Goal: Information Seeking & Learning: Learn about a topic

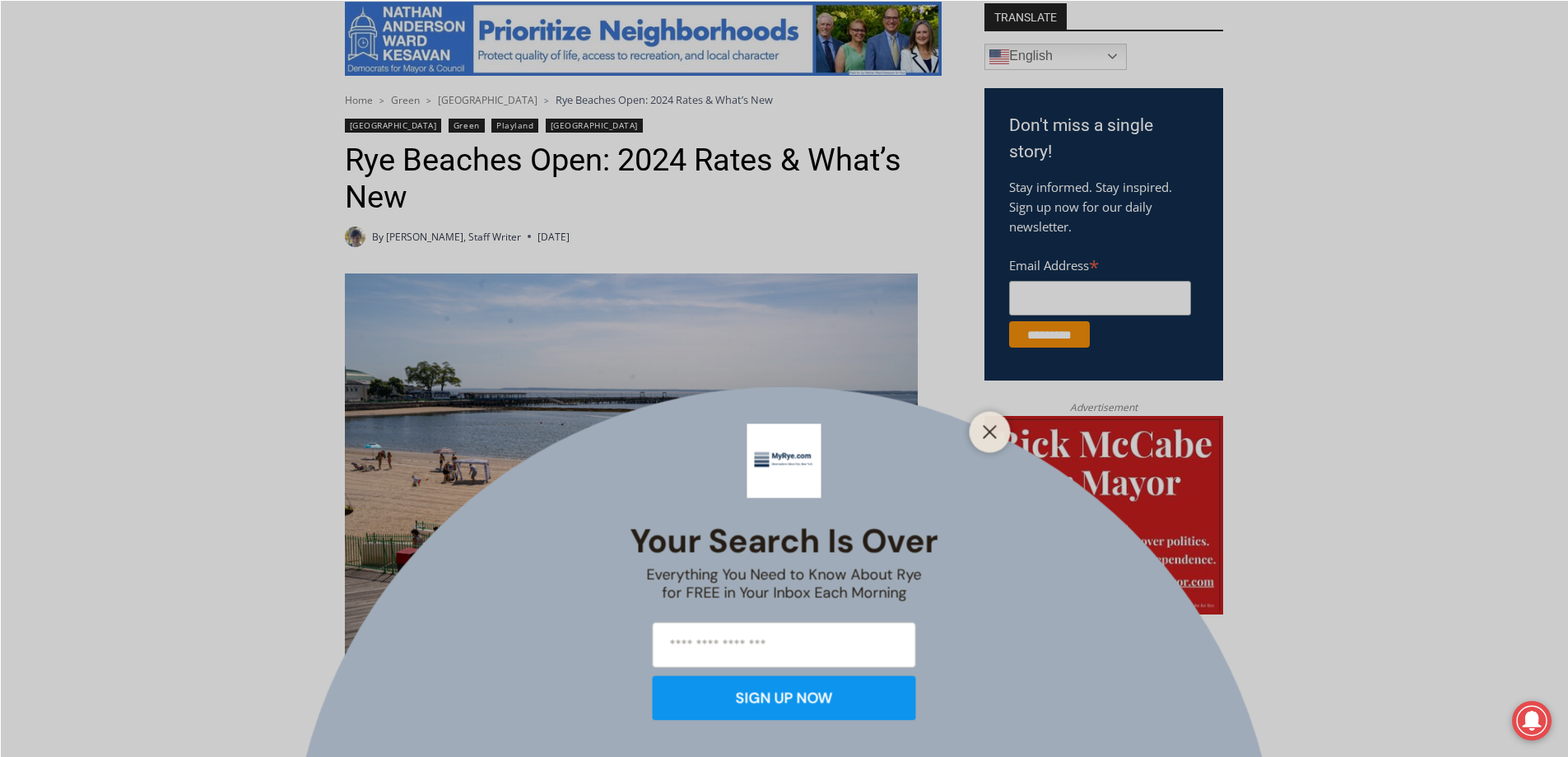
scroll to position [494, 0]
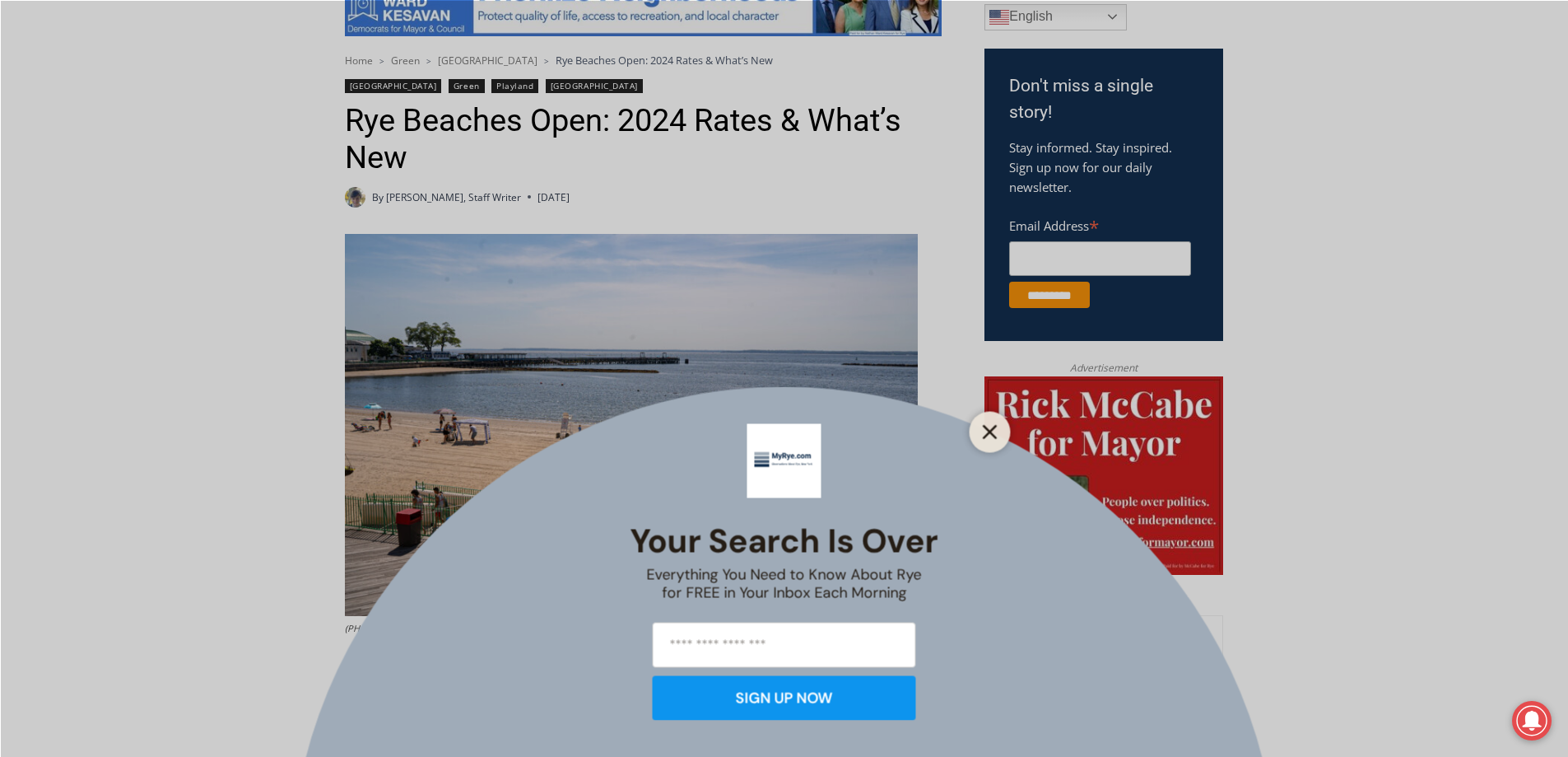
click at [988, 437] on icon "Close" at bounding box center [990, 432] width 15 height 15
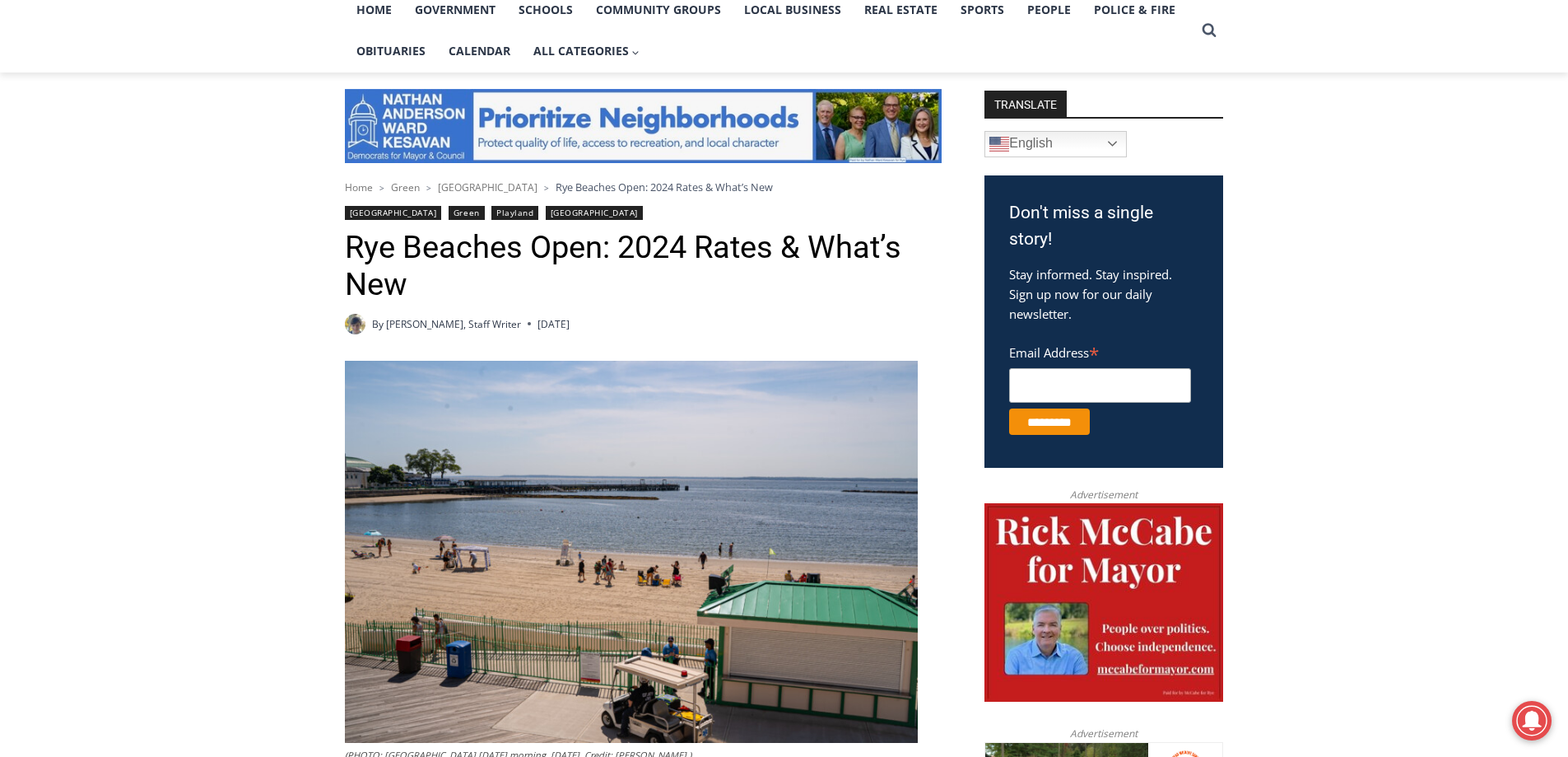
scroll to position [165, 0]
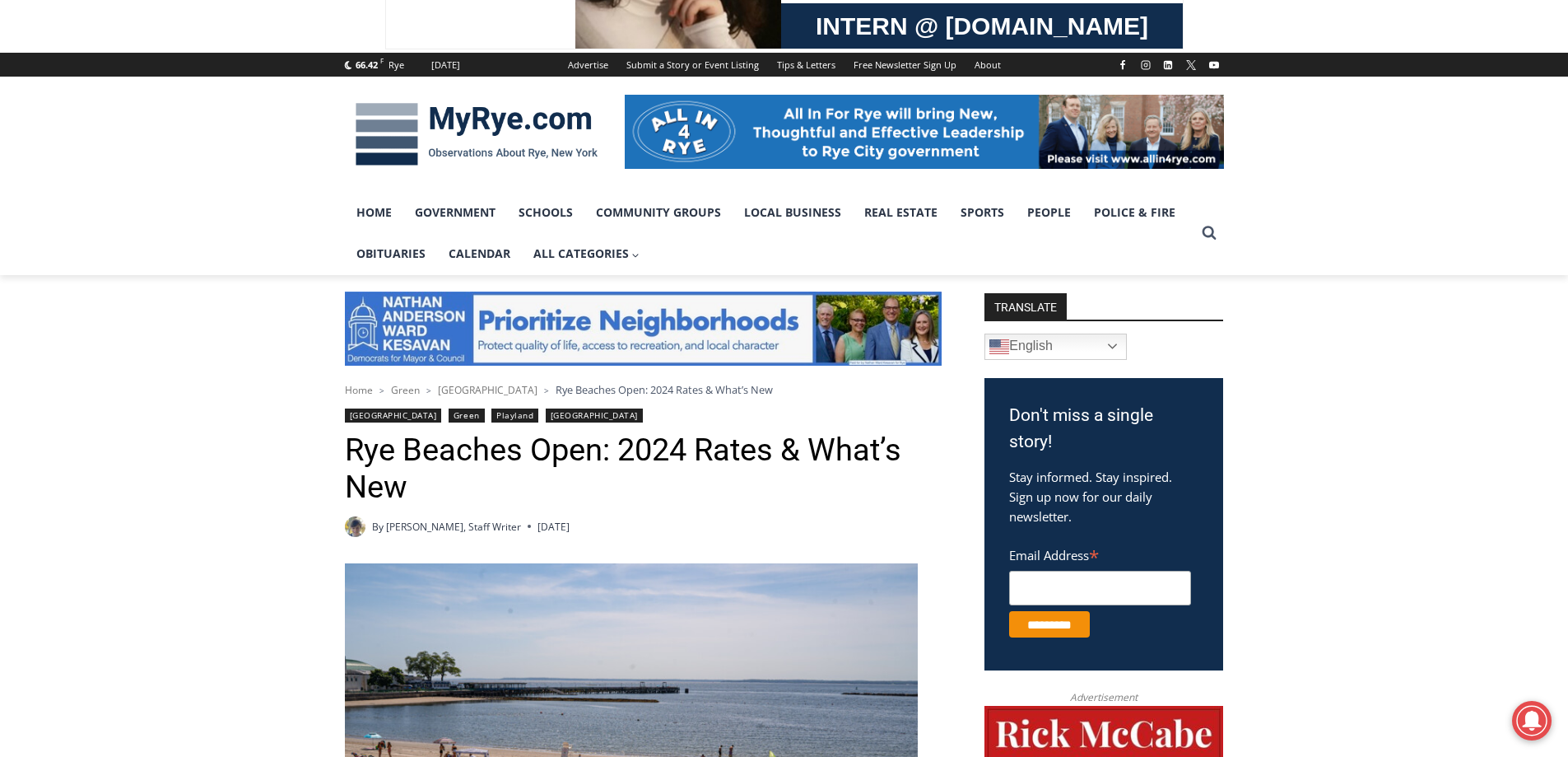
click at [475, 390] on span "[GEOGRAPHIC_DATA]" at bounding box center [488, 389] width 100 height 14
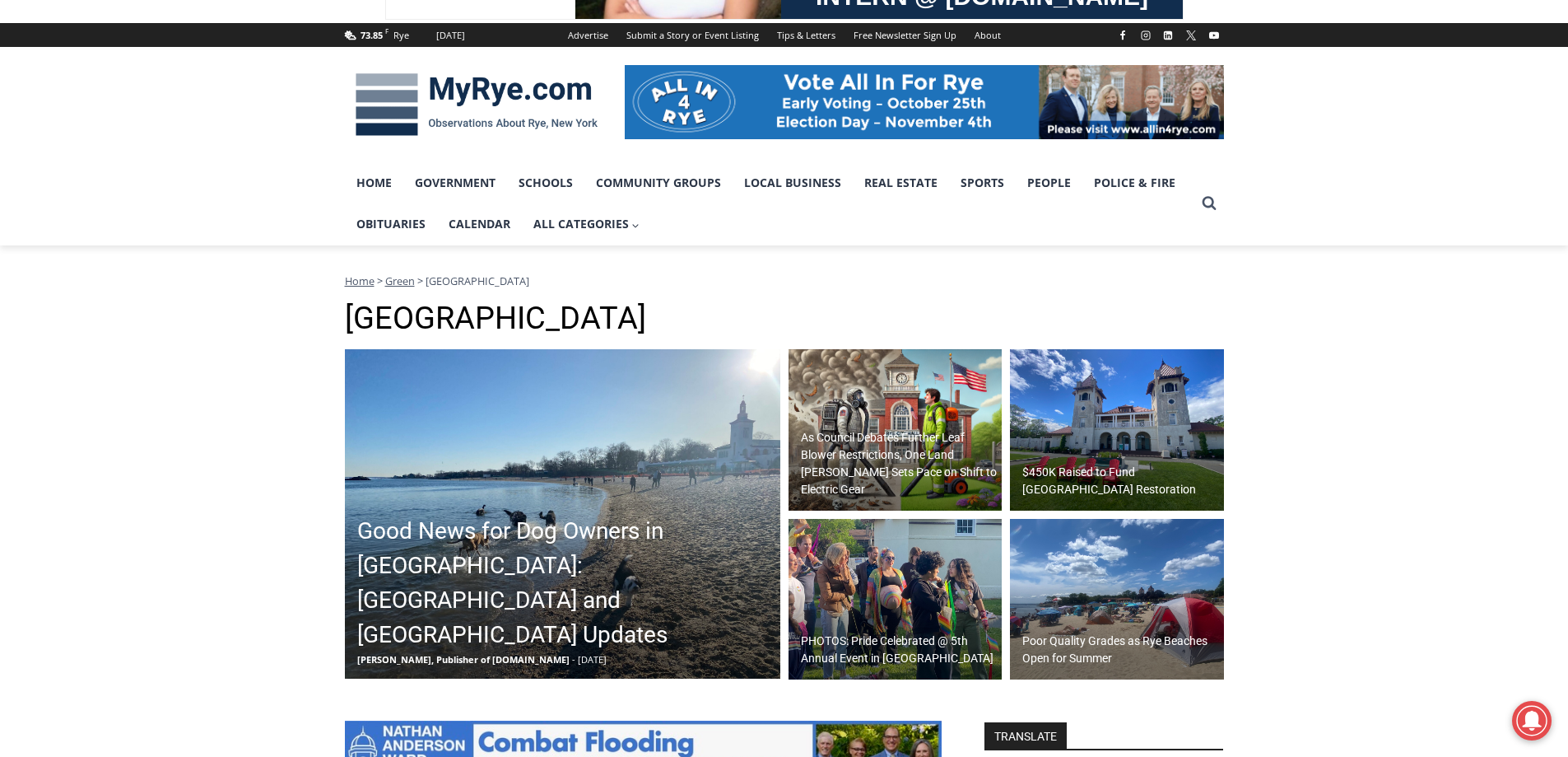
scroll to position [248, 0]
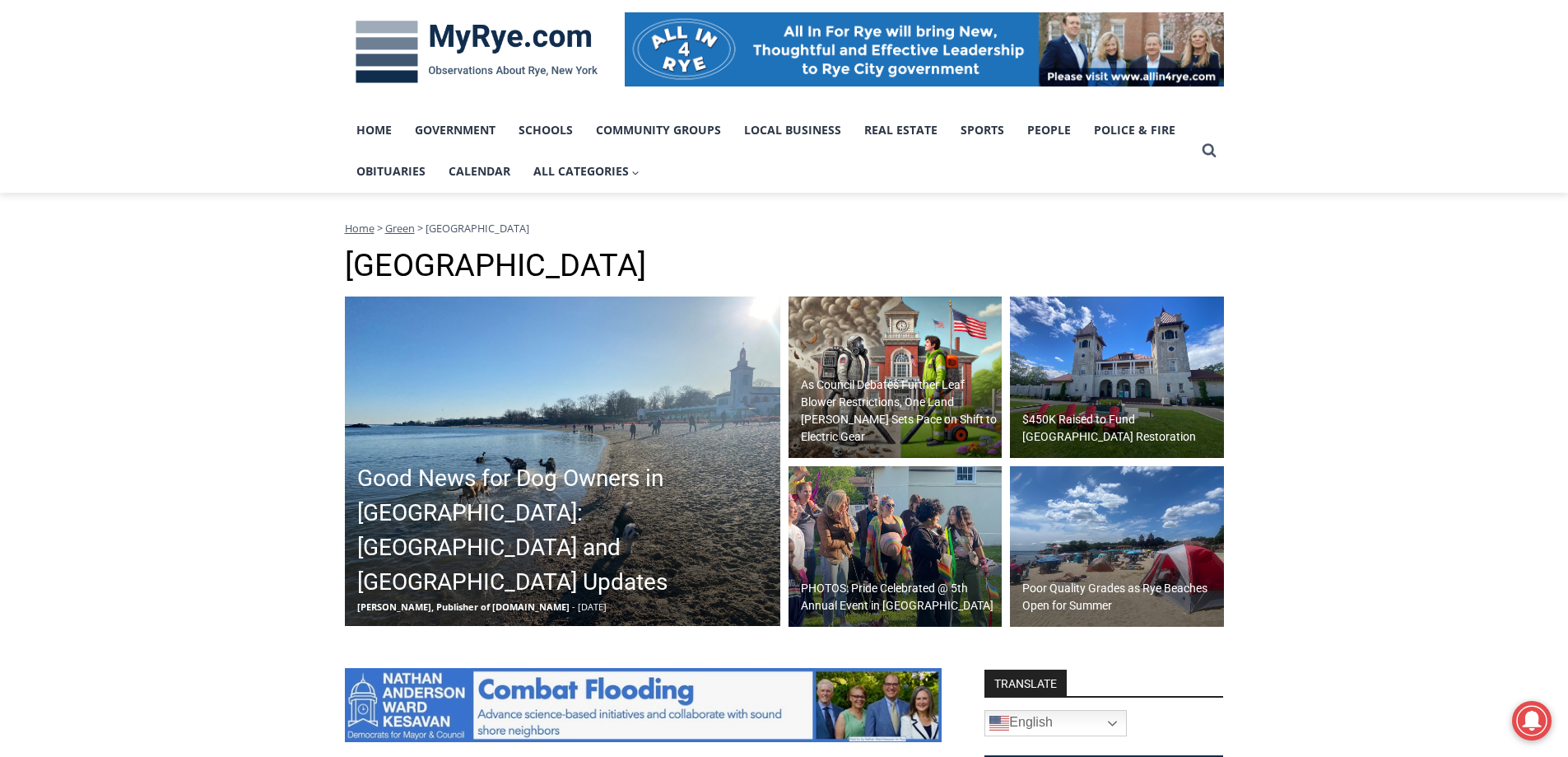
click at [558, 487] on img at bounding box center [563, 461] width 436 height 329
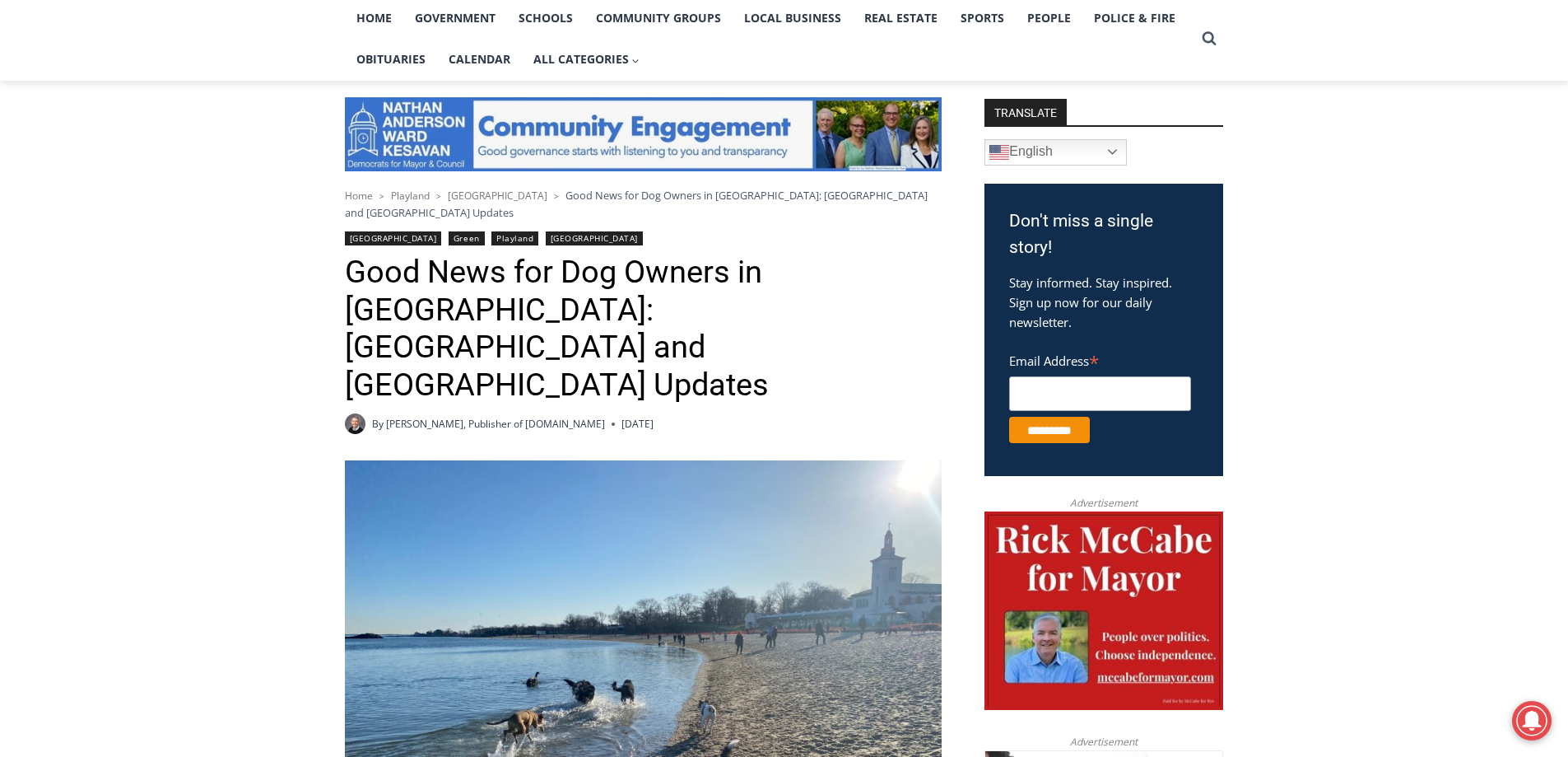
scroll to position [329, 0]
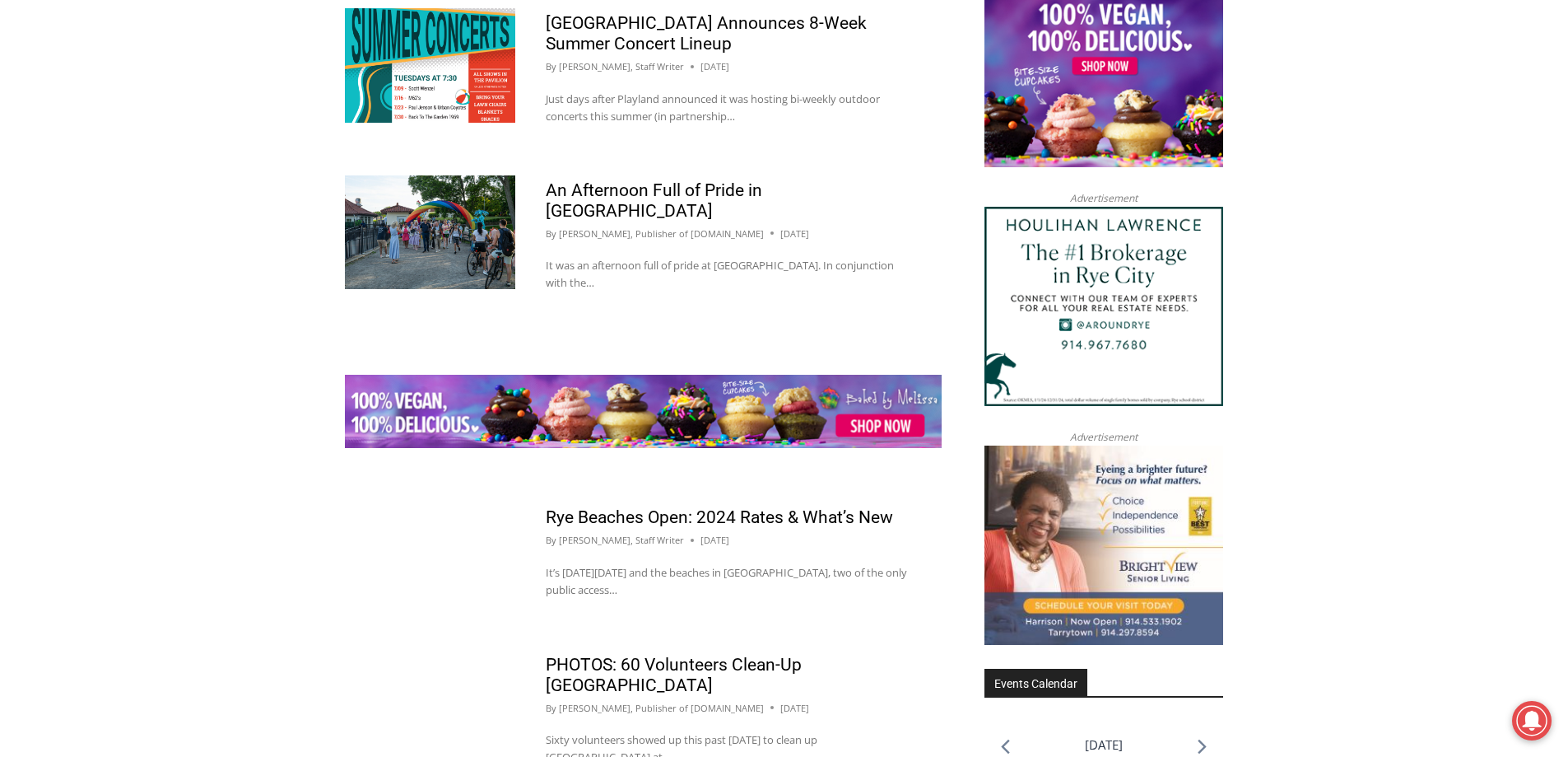
scroll to position [1976, 0]
